Goal: Information Seeking & Learning: Learn about a topic

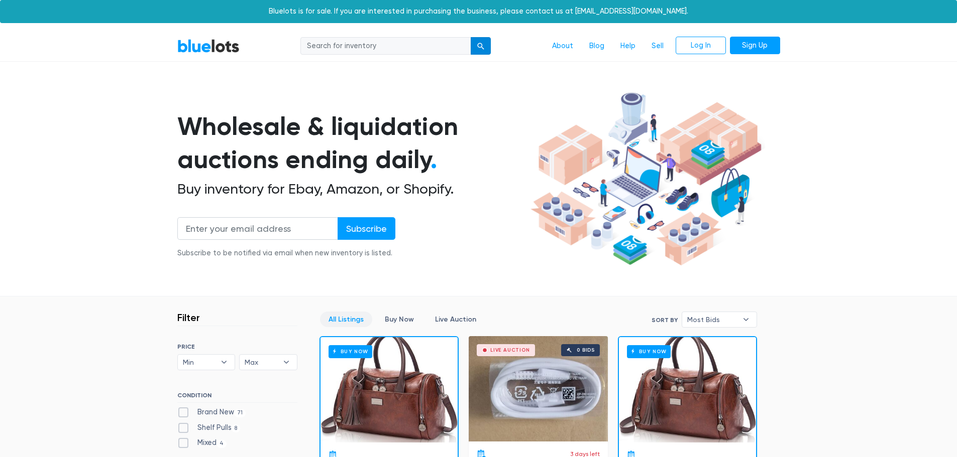
click at [477, 47] on div "submit" at bounding box center [480, 46] width 7 height 7
click at [453, 44] on input "search" at bounding box center [385, 46] width 171 height 18
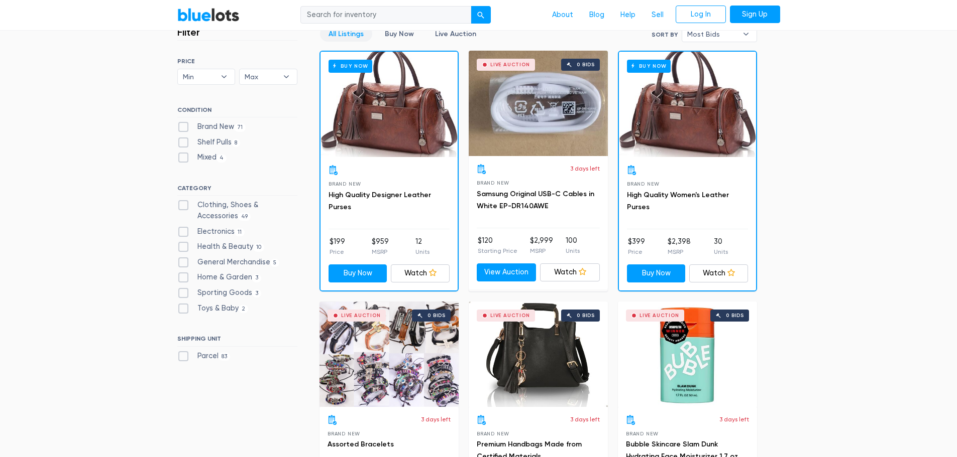
scroll to position [301, 0]
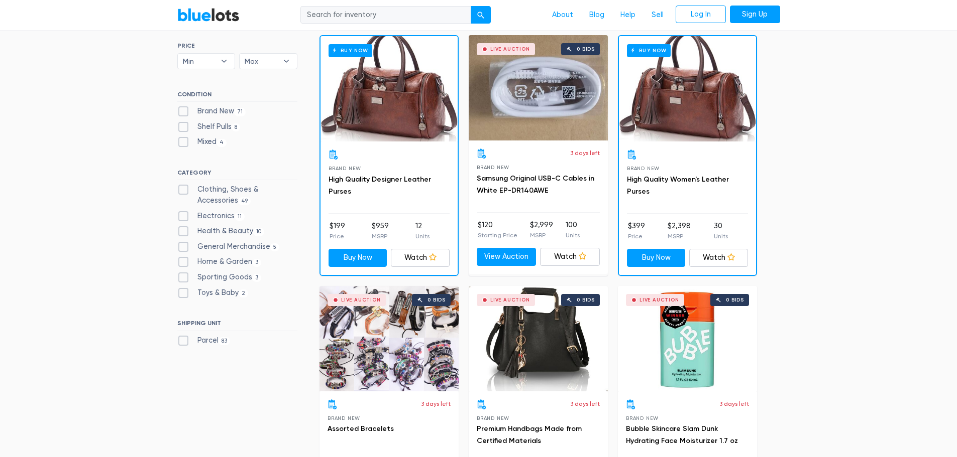
click at [219, 189] on label "Clothing, Shoes & Accessories 49" at bounding box center [237, 195] width 120 height 22
click at [184, 189] on Accessories"] "Clothing, Shoes & Accessories 49" at bounding box center [180, 187] width 7 height 7
checkbox Accessories"] "true"
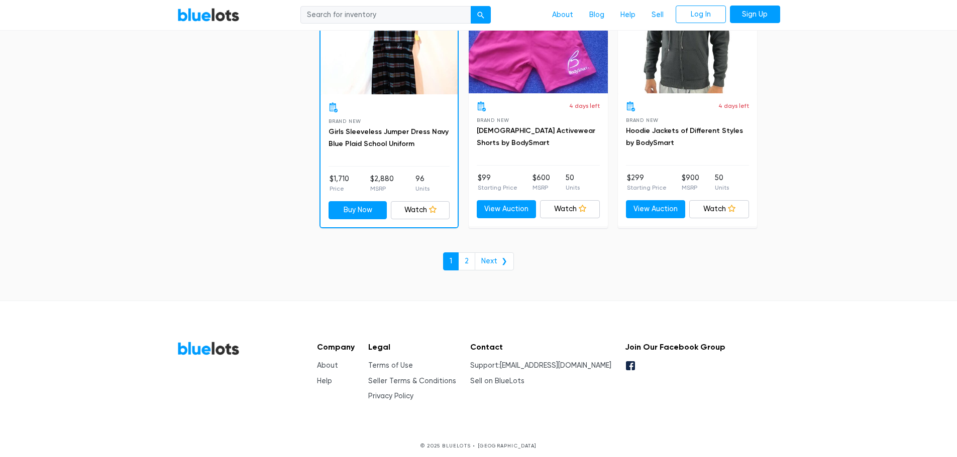
scroll to position [4343, 0]
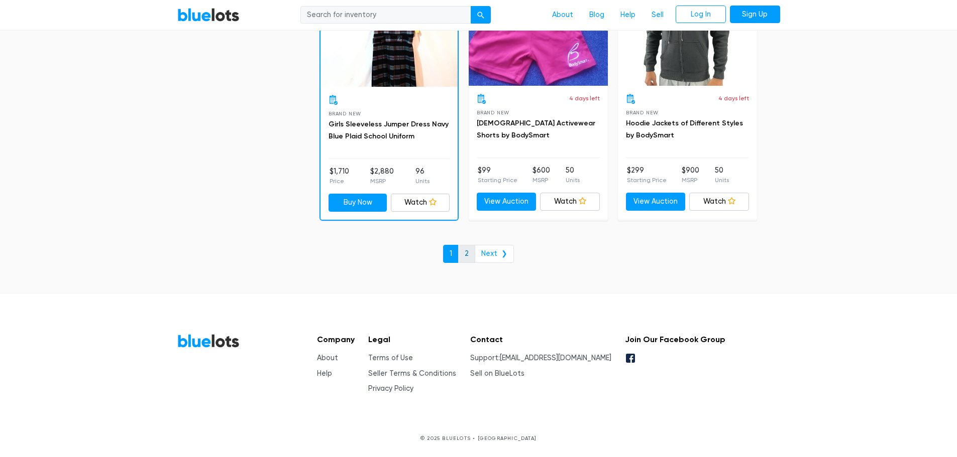
click at [467, 256] on link "2" at bounding box center [466, 254] width 17 height 18
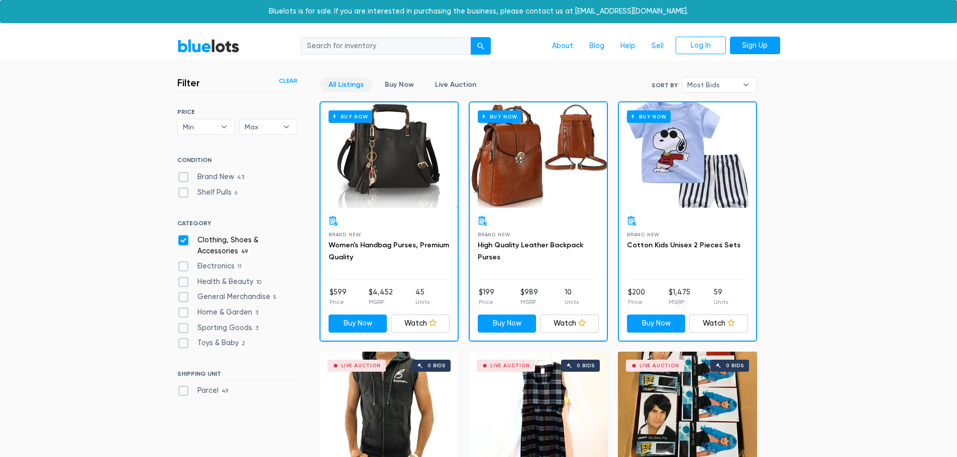
click at [230, 242] on label "Clothing, Shoes & Accessories 49" at bounding box center [237, 246] width 120 height 22
click at [184, 242] on Accessories"] "Clothing, Shoes & Accessories 49" at bounding box center [180, 238] width 7 height 7
checkbox Accessories"] "false"
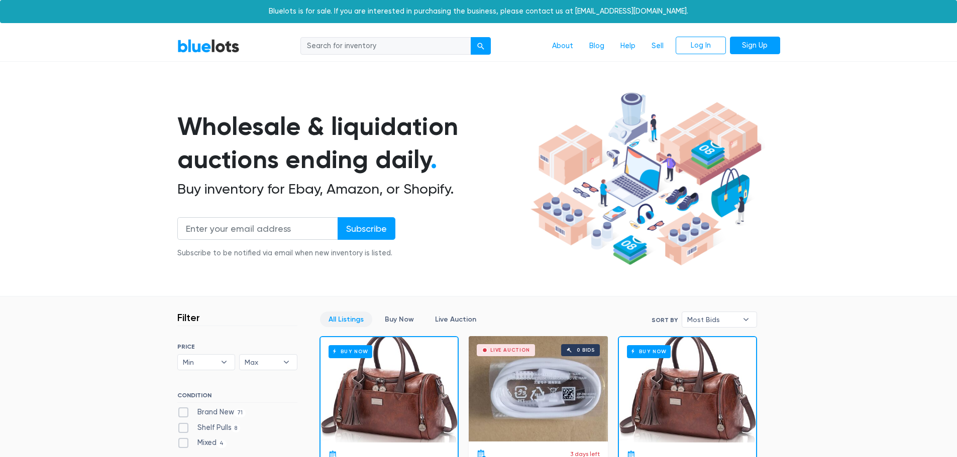
scroll to position [270, 0]
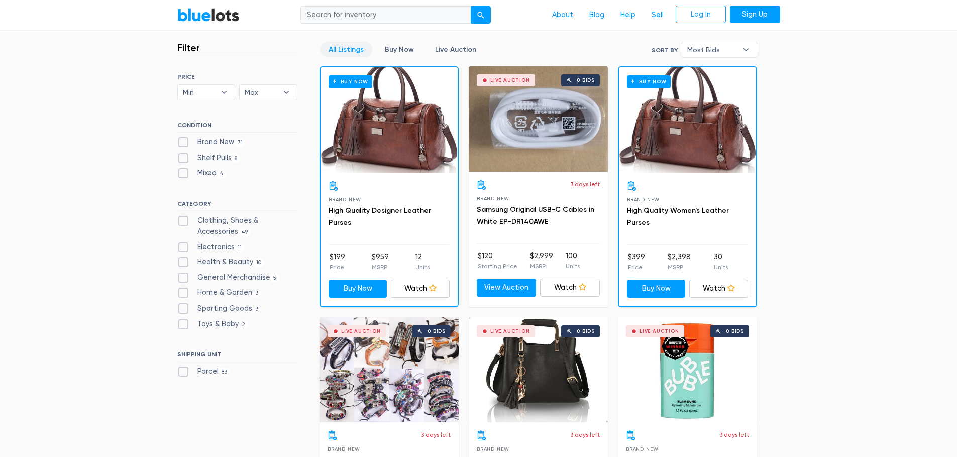
click at [223, 248] on label "Electronics 11" at bounding box center [211, 247] width 68 height 11
click at [184, 248] on input "Electronics 11" at bounding box center [180, 245] width 7 height 7
checkbox input "true"
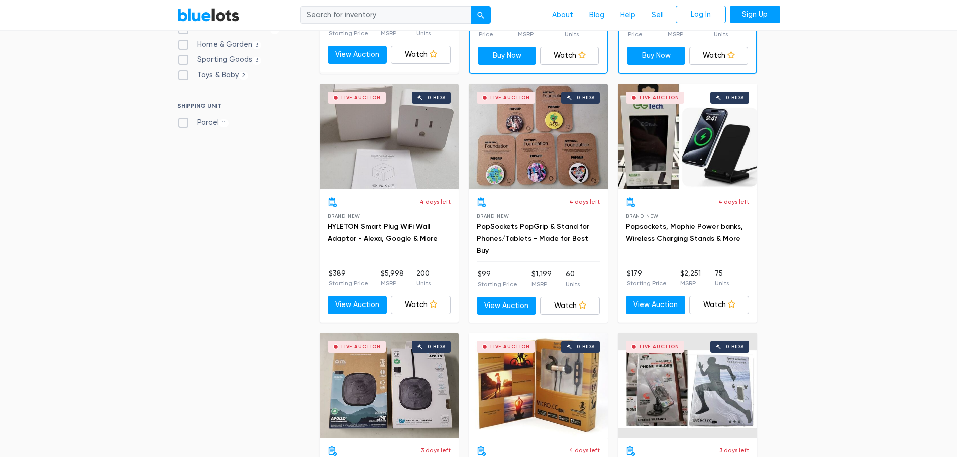
scroll to position [220, 0]
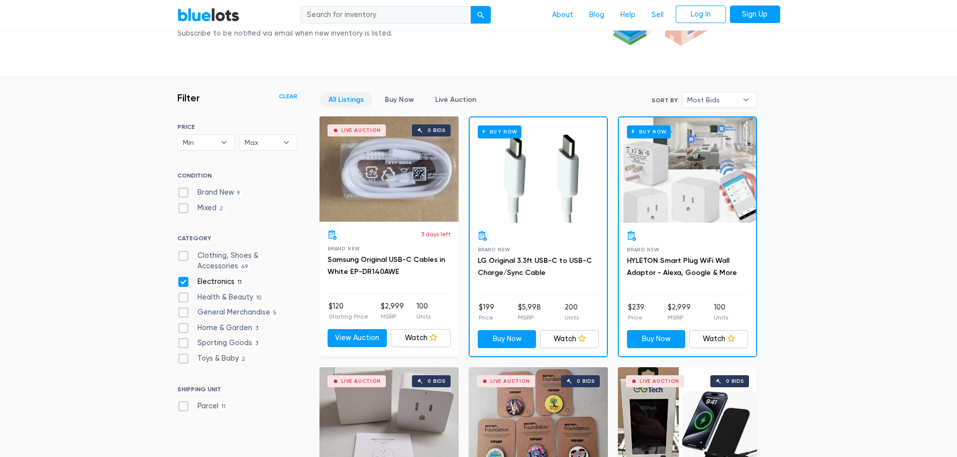
click at [210, 286] on label "Electronics 11" at bounding box center [211, 282] width 68 height 11
click at [184, 283] on input "Electronics 11" at bounding box center [180, 280] width 7 height 7
checkbox input "false"
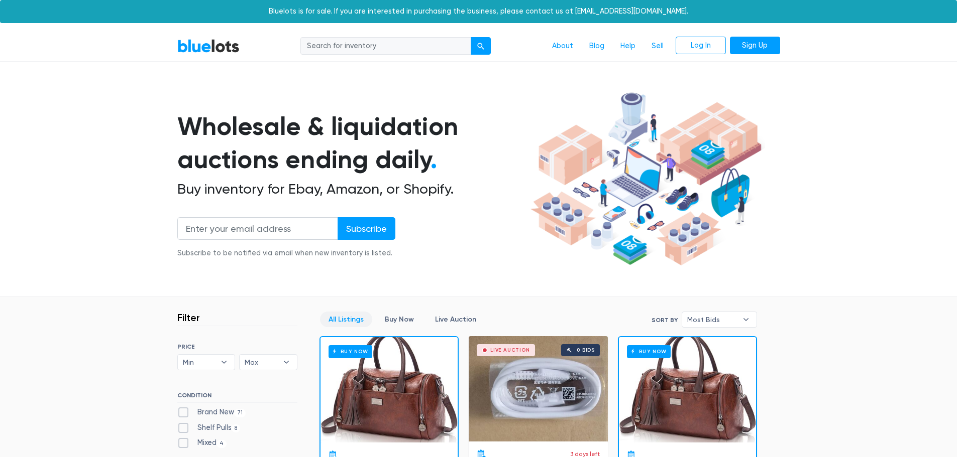
scroll to position [270, 0]
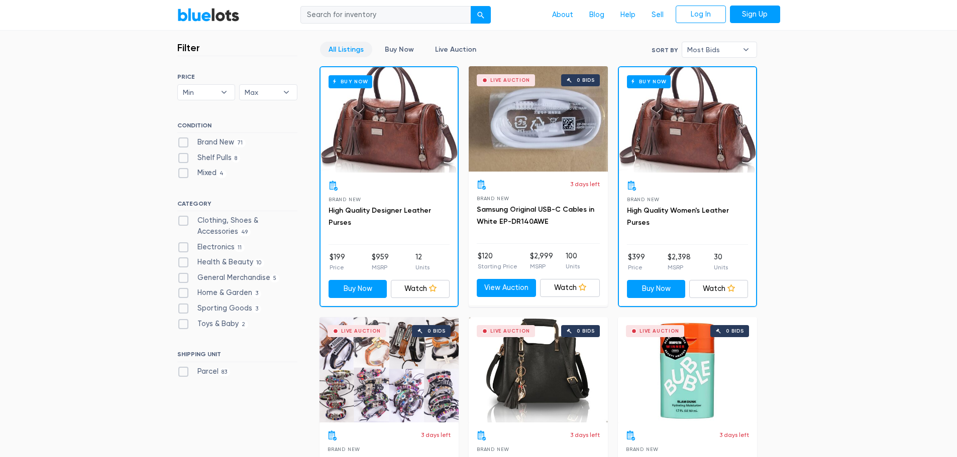
click at [224, 278] on label "General Merchandise 5" at bounding box center [228, 278] width 102 height 11
click at [184, 278] on Merchandise"] "General Merchandise 5" at bounding box center [180, 276] width 7 height 7
checkbox Merchandise"] "true"
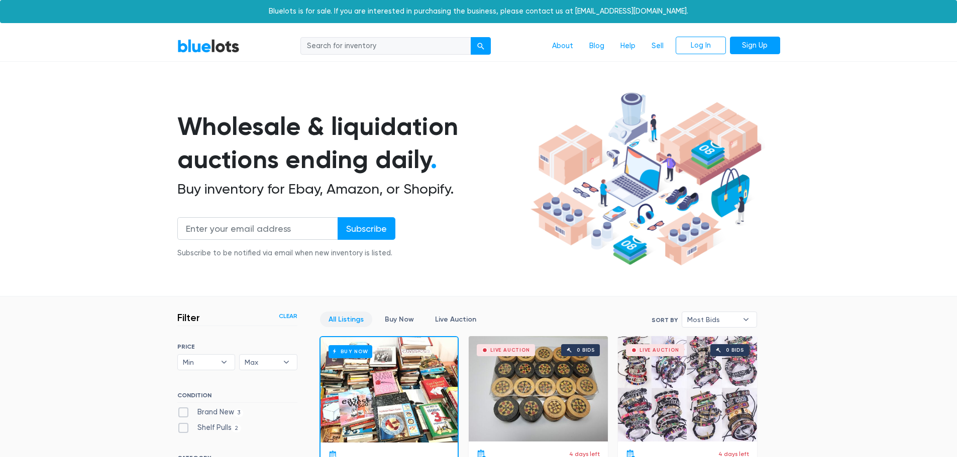
scroll to position [270, 0]
